Goal: Navigation & Orientation: Understand site structure

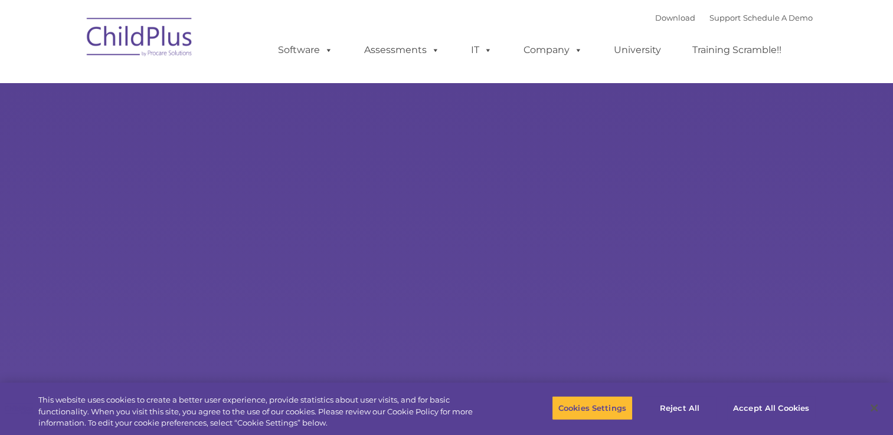
select select "MEDIUM"
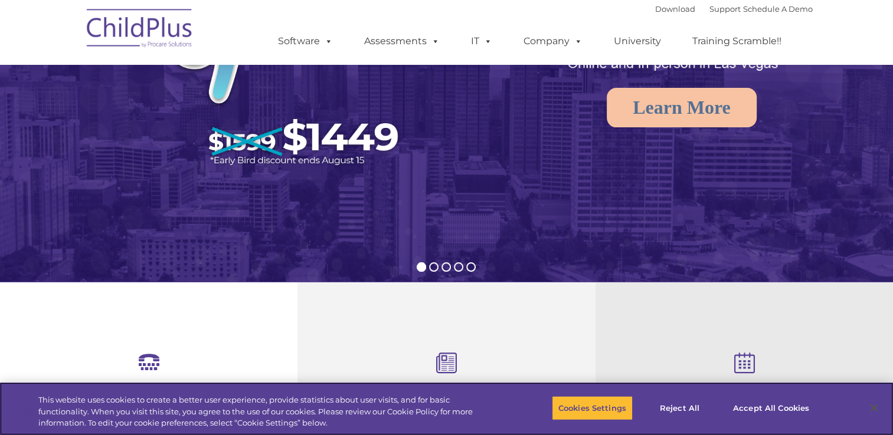
scroll to position [179, 0]
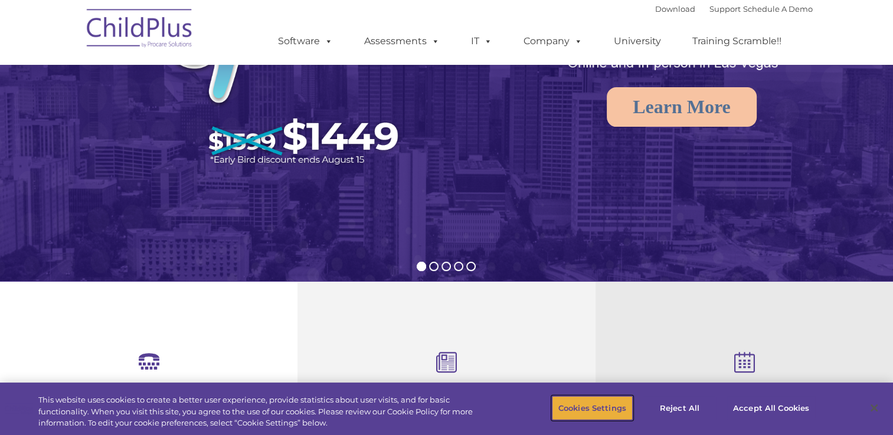
click at [597, 407] on button "Cookies Settings" at bounding box center [592, 408] width 81 height 25
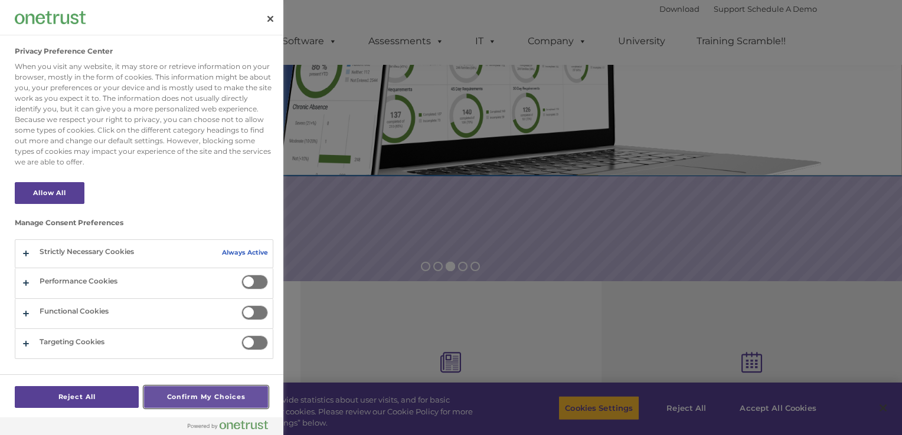
click at [211, 398] on button "Confirm My Choices" at bounding box center [206, 398] width 124 height 22
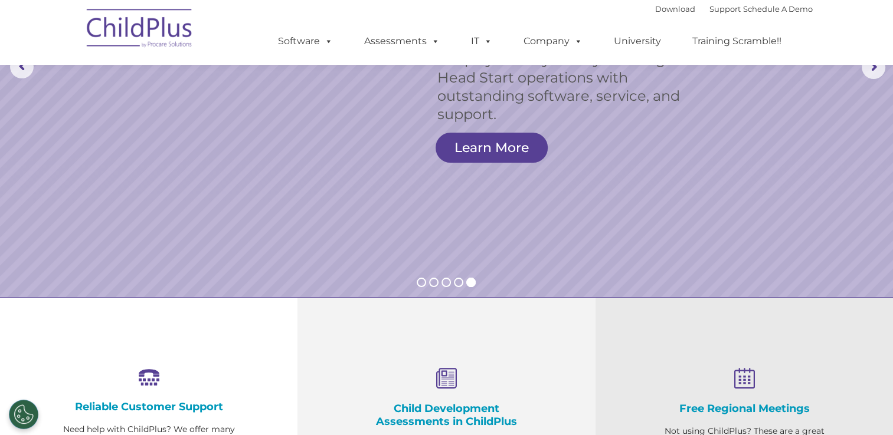
scroll to position [0, 0]
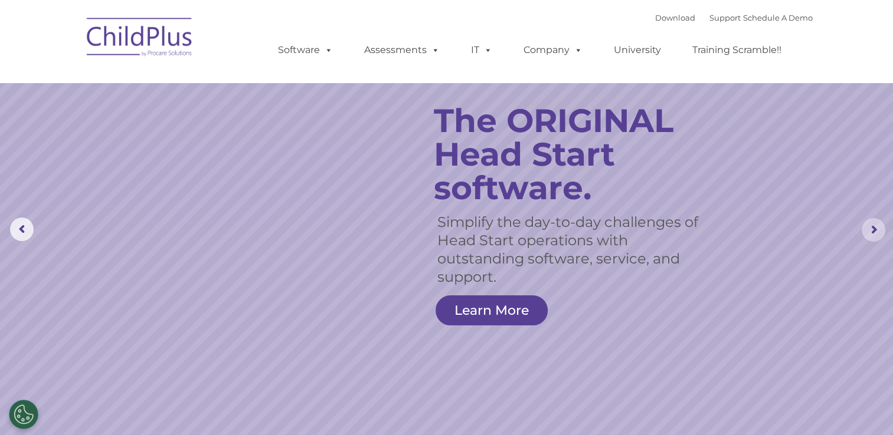
click at [878, 230] on rs-arrow at bounding box center [874, 230] width 24 height 24
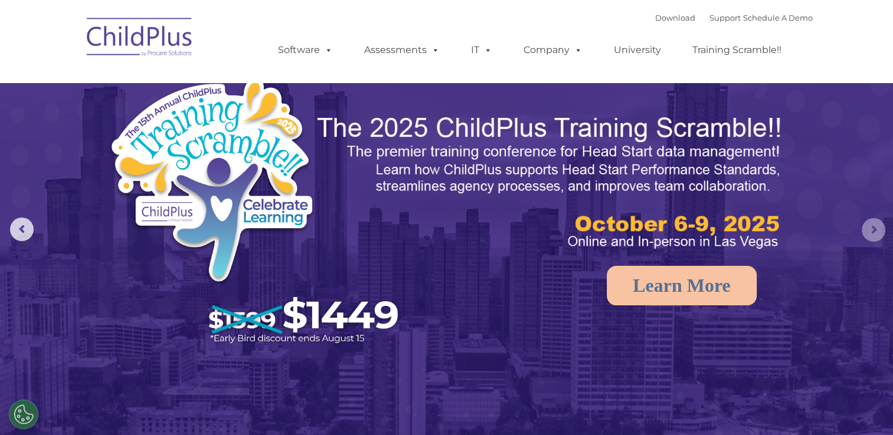
click at [876, 232] on rs-arrow at bounding box center [874, 230] width 24 height 24
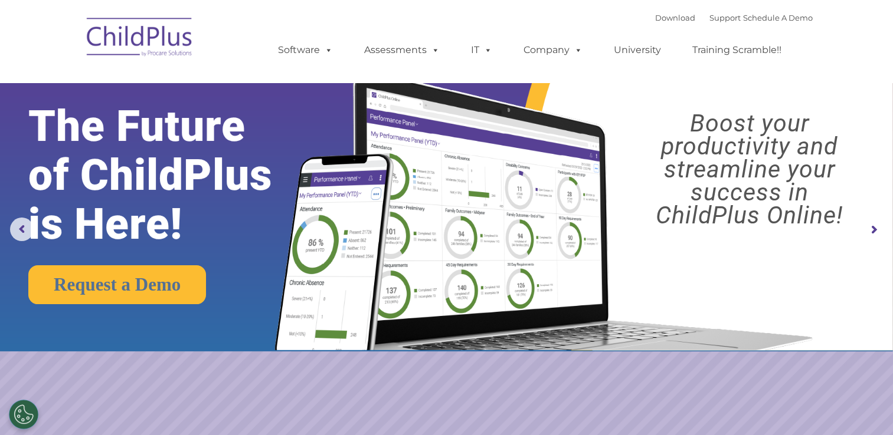
click at [876, 230] on rs-arrow at bounding box center [874, 230] width 24 height 24
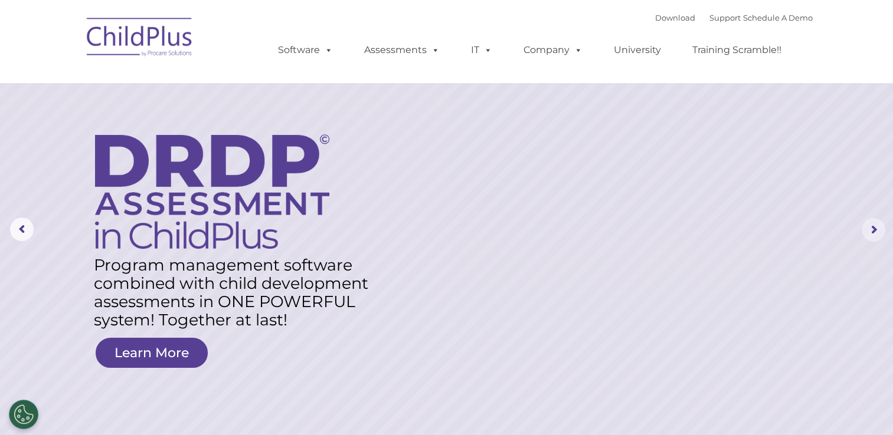
click at [876, 230] on rs-arrow at bounding box center [874, 230] width 24 height 24
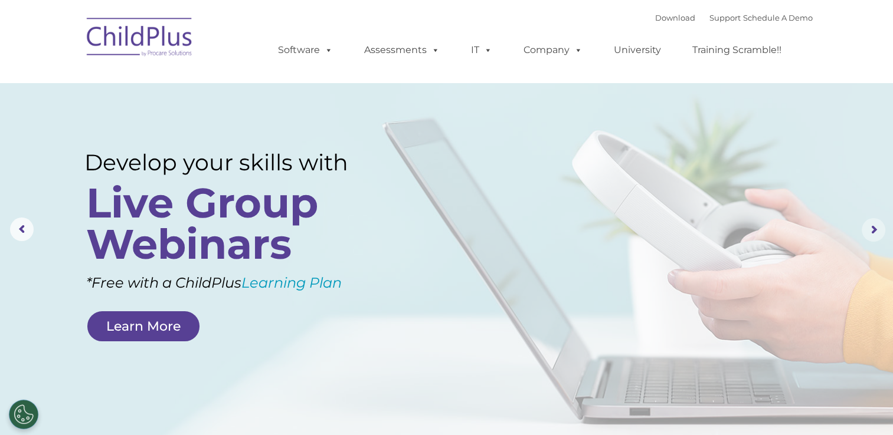
click at [872, 228] on rs-arrow at bounding box center [874, 230] width 24 height 24
